Goal: Task Accomplishment & Management: Manage account settings

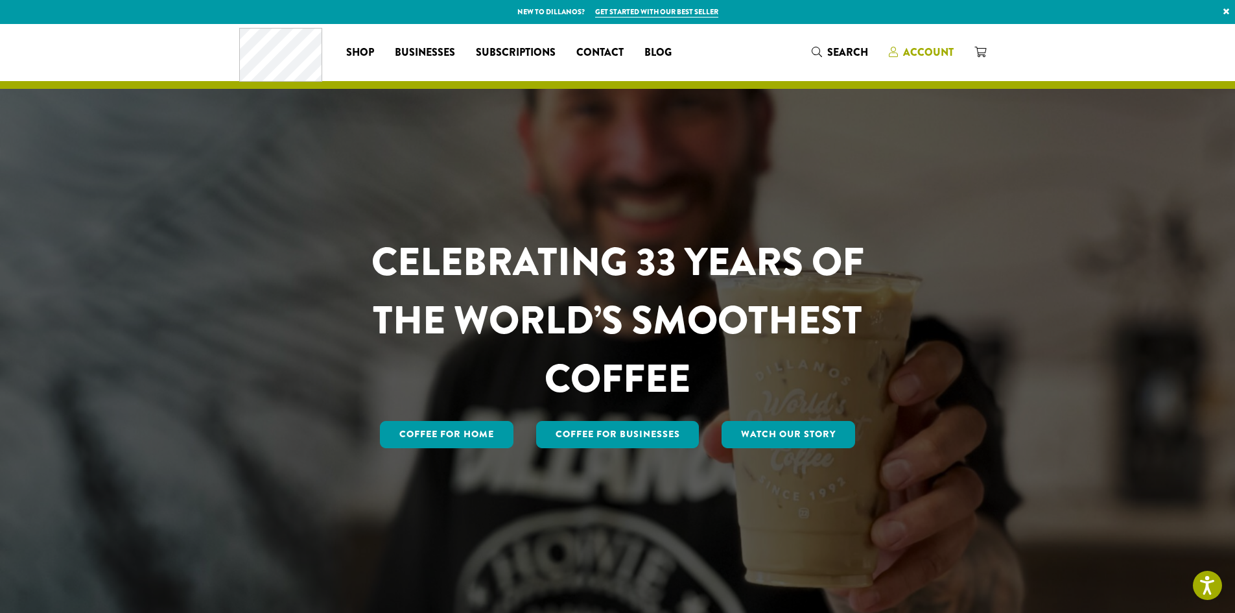
click at [923, 53] on span "Account" at bounding box center [928, 52] width 51 height 15
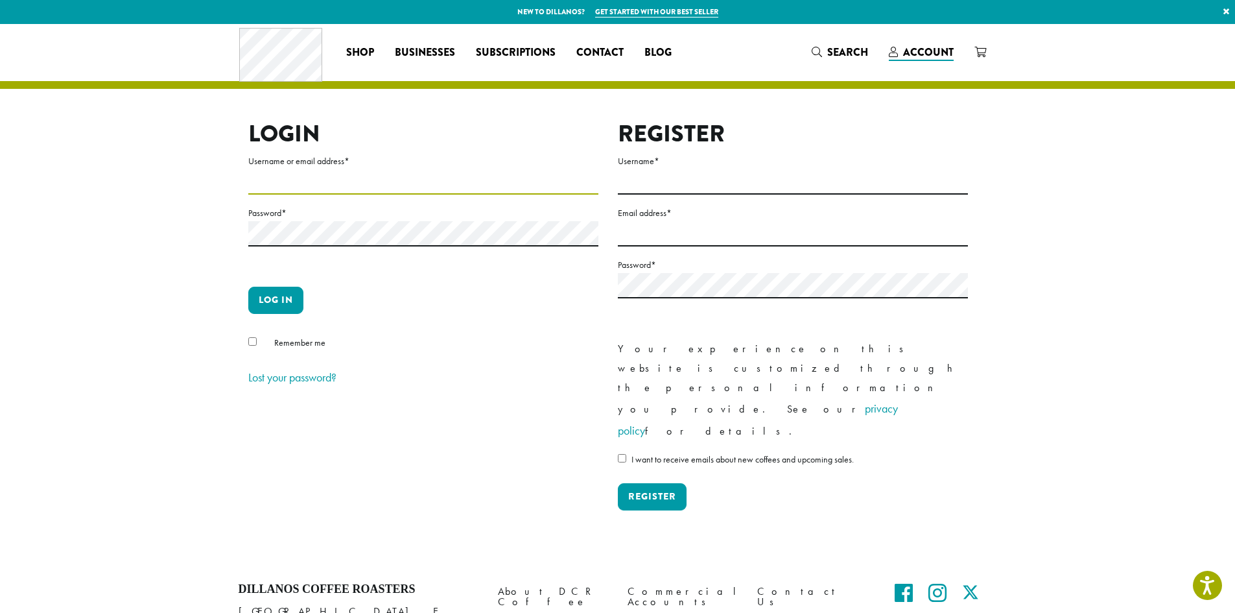
click at [279, 172] on input "Username or email address *" at bounding box center [423, 181] width 350 height 25
type input "**********"
click at [276, 299] on button "Log in" at bounding box center [275, 300] width 55 height 27
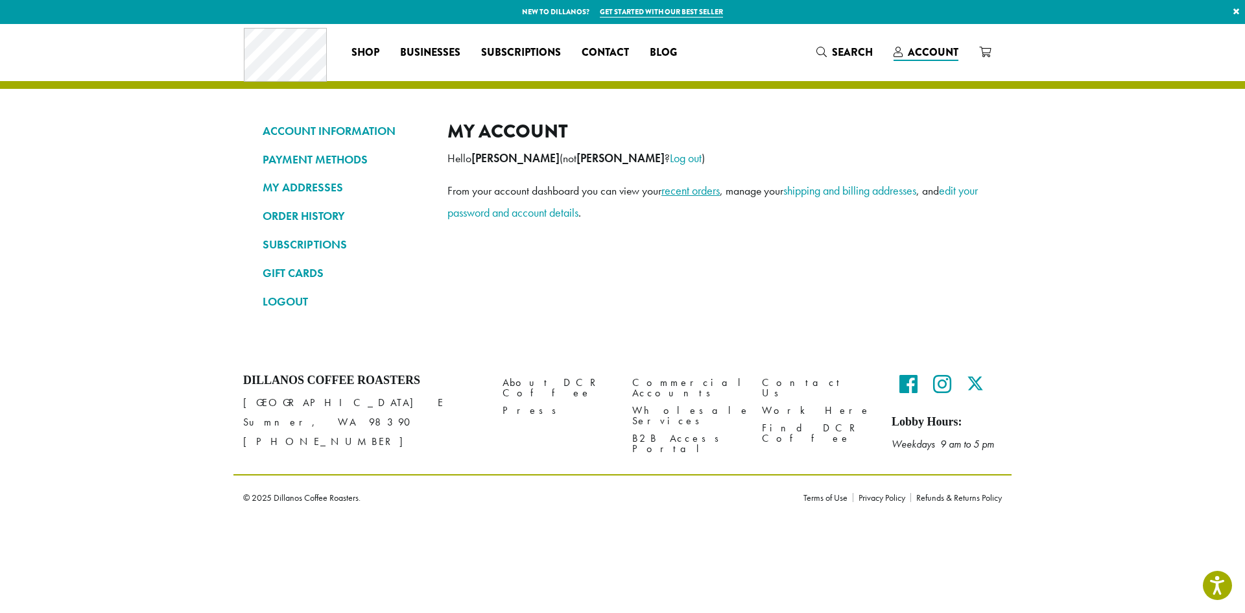
click at [701, 191] on link "recent orders" at bounding box center [690, 190] width 58 height 15
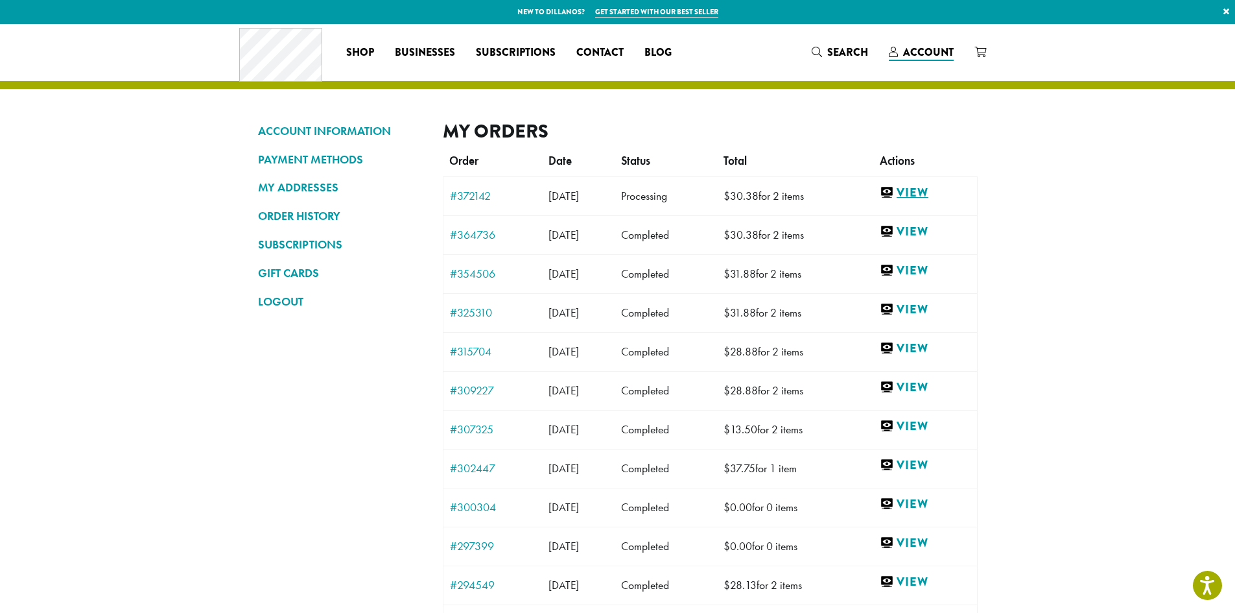
click at [930, 189] on link "View" at bounding box center [925, 193] width 90 height 16
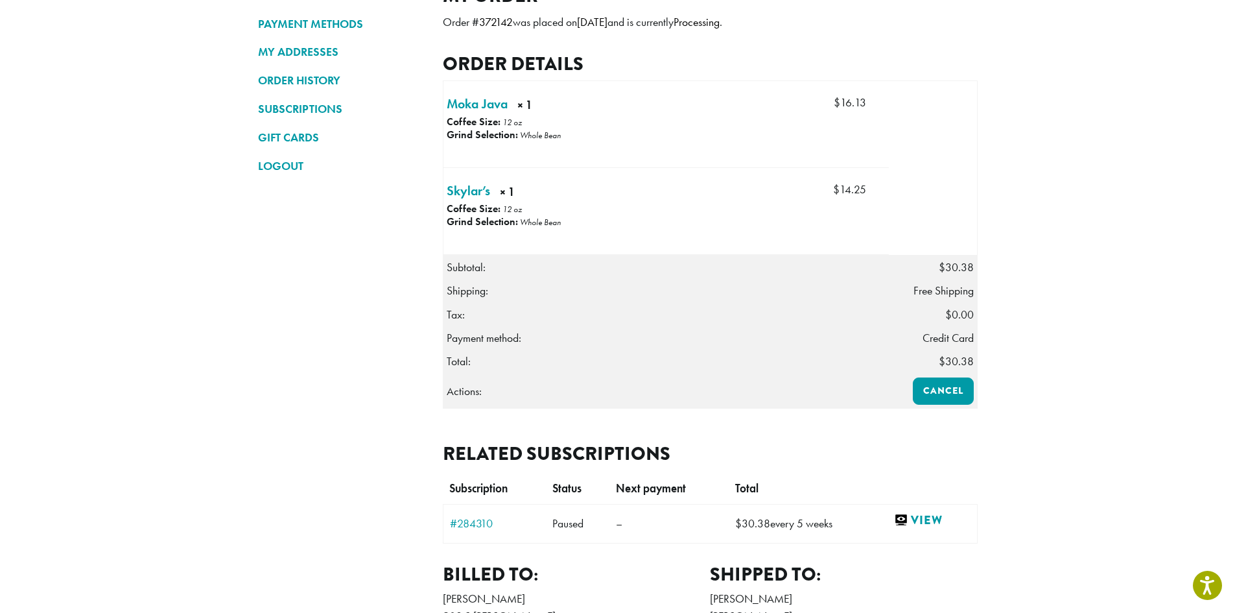
scroll to position [65, 0]
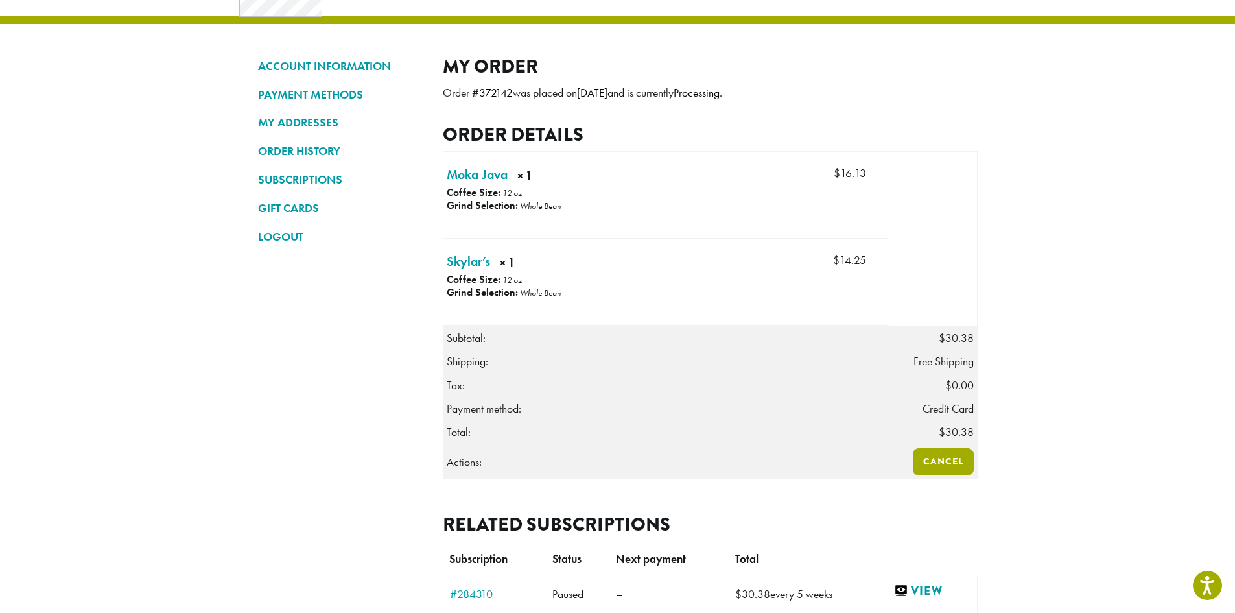
click at [952, 460] on link "Cancel" at bounding box center [943, 461] width 61 height 27
